Goal: Check status: Check status

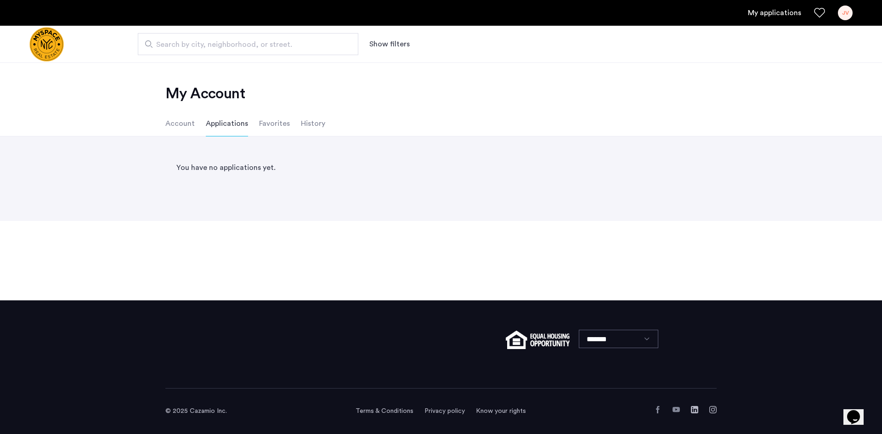
click at [181, 123] on li "Account" at bounding box center [179, 124] width 29 height 26
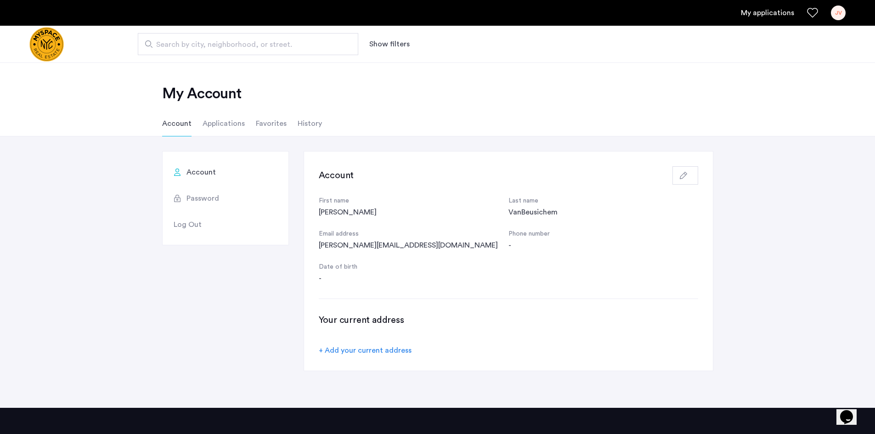
click at [775, 15] on link "My applications" at bounding box center [767, 12] width 53 height 11
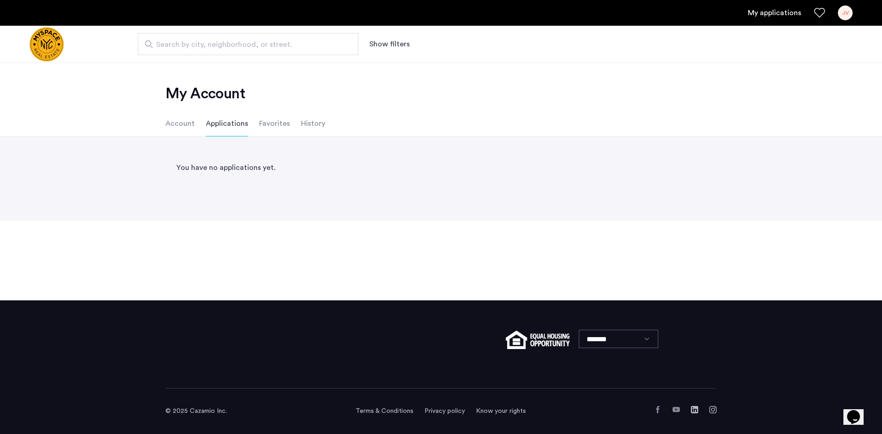
click at [198, 166] on div "You have no applications yet." at bounding box center [440, 167] width 551 height 33
